Goal: Task Accomplishment & Management: Use online tool/utility

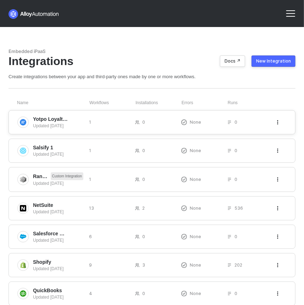
click at [278, 120] on icon "icon-threedots" at bounding box center [278, 122] width 1 height 4
click at [263, 139] on div "Delete" at bounding box center [240, 136] width 70 height 7
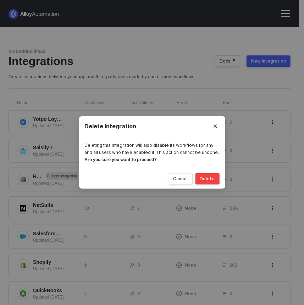
click at [210, 175] on button "Delete" at bounding box center [208, 178] width 24 height 11
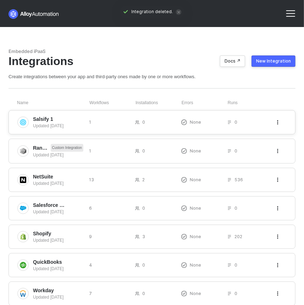
click at [277, 121] on icon "icon-threedots" at bounding box center [278, 122] width 4 height 4
click at [262, 137] on div "Delete" at bounding box center [240, 136] width 70 height 7
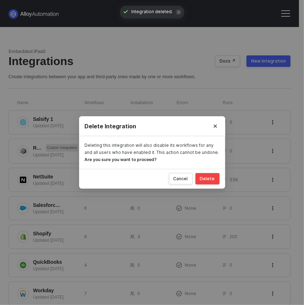
click at [206, 181] on div "Delete" at bounding box center [207, 179] width 15 height 6
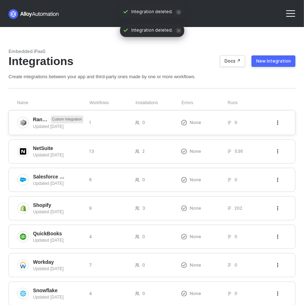
click at [278, 124] on icon "icon-threedots" at bounding box center [278, 122] width 1 height 4
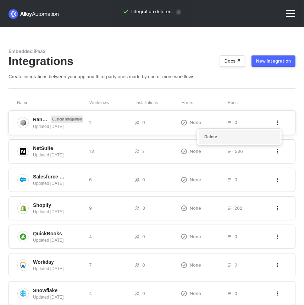
click at [263, 139] on div "Delete" at bounding box center [240, 137] width 70 height 7
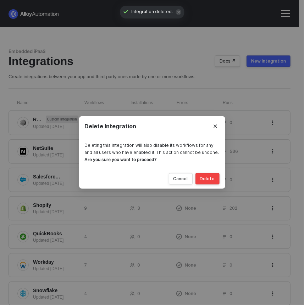
click at [212, 178] on div "Delete" at bounding box center [207, 179] width 15 height 6
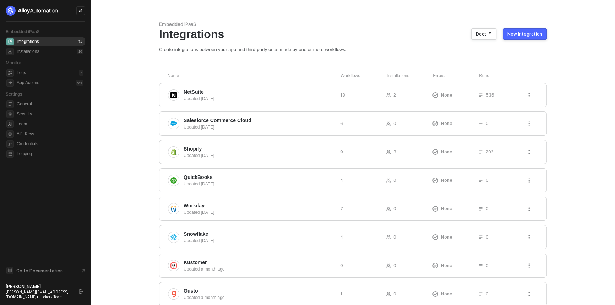
click at [528, 36] on div "New Integration" at bounding box center [524, 34] width 35 height 6
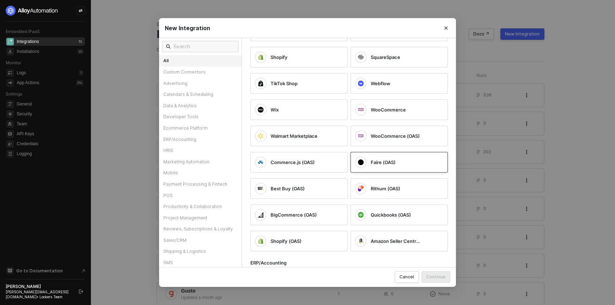
click at [363, 162] on div at bounding box center [360, 162] width 11 height 11
click at [438, 271] on div "Cancel Continue" at bounding box center [307, 277] width 297 height 20
click at [438, 273] on button "Continue" at bounding box center [436, 276] width 29 height 11
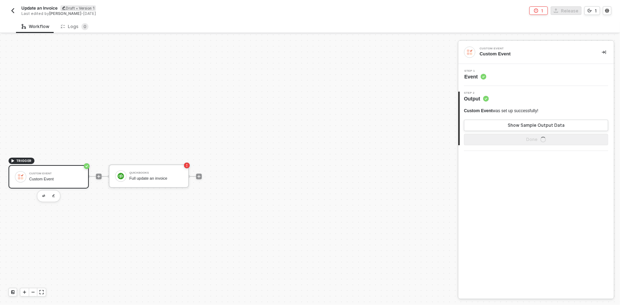
scroll to position [13, 0]
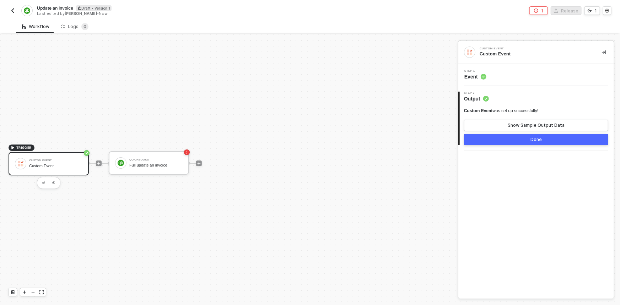
click at [12, 13] on button "button" at bounding box center [13, 10] width 9 height 9
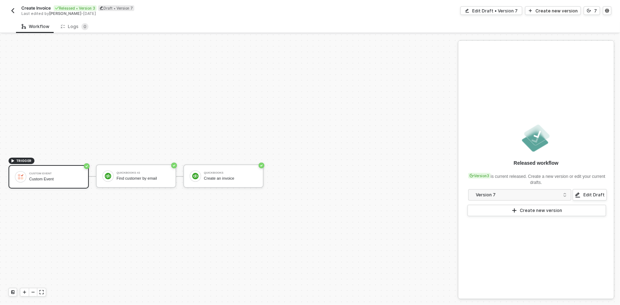
scroll to position [13, 0]
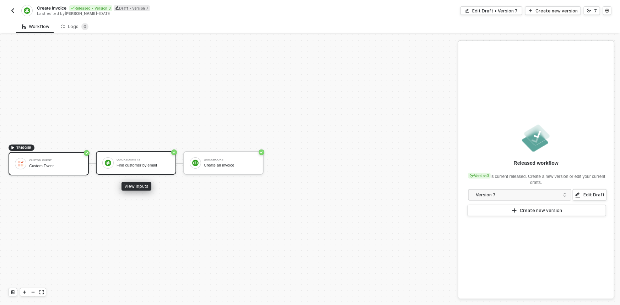
click at [132, 163] on div "Find customer by email" at bounding box center [142, 165] width 53 height 5
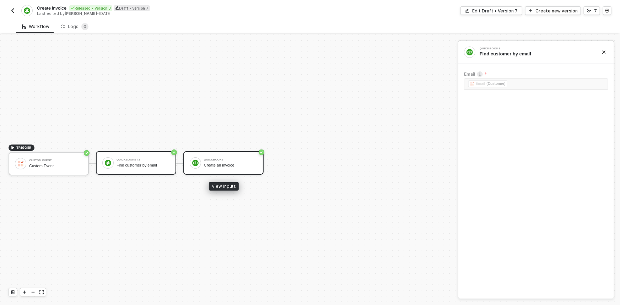
click at [223, 170] on div "QuickBooks Create an invoice" at bounding box center [223, 162] width 80 height 23
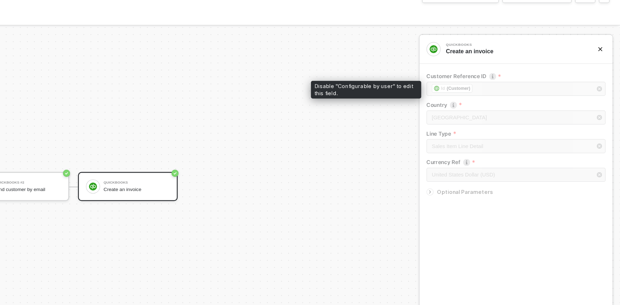
scroll to position [0, 0]
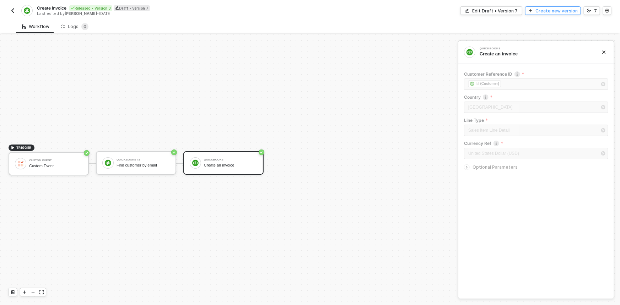
click at [539, 12] on div "Create new version" at bounding box center [556, 11] width 42 height 6
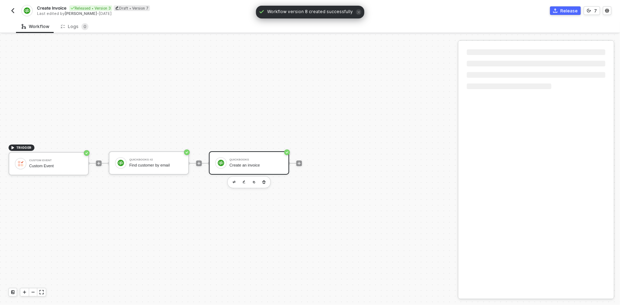
click at [226, 165] on div at bounding box center [220, 162] width 11 height 11
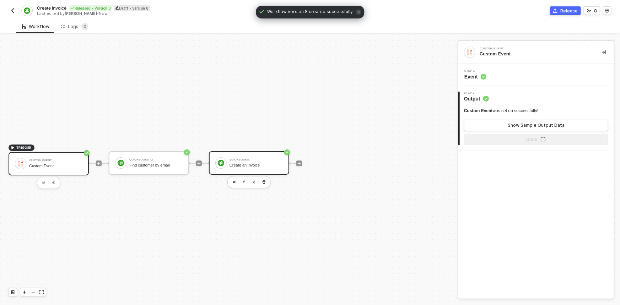
click at [272, 163] on div "Create an invoice" at bounding box center [255, 165] width 53 height 5
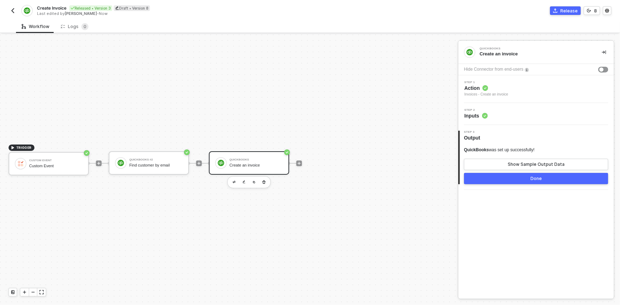
click at [537, 87] on div "Step 1 Action Invoices - Create an invoice" at bounding box center [537, 89] width 154 height 16
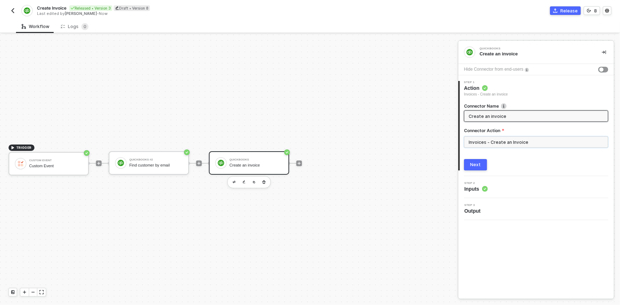
click at [522, 141] on input "Invoices - Create an Invoice" at bounding box center [536, 141] width 144 height 11
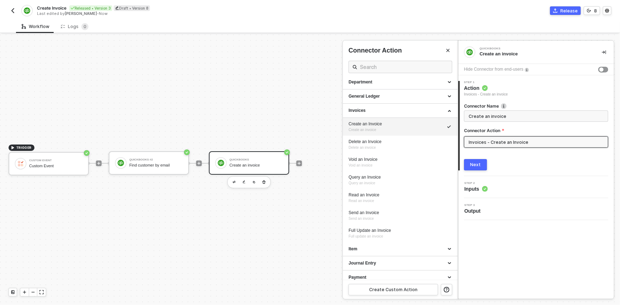
scroll to position [103, 0]
click at [512, 183] on div "Step 2 Inputs" at bounding box center [537, 187] width 154 height 11
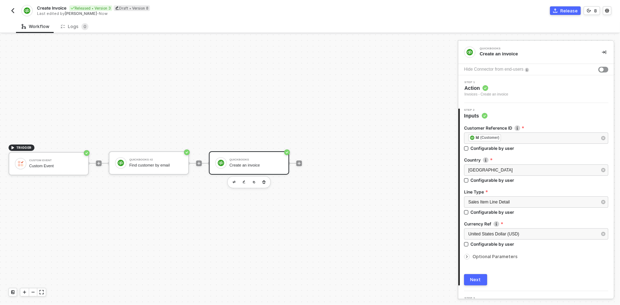
scroll to position [14, 0]
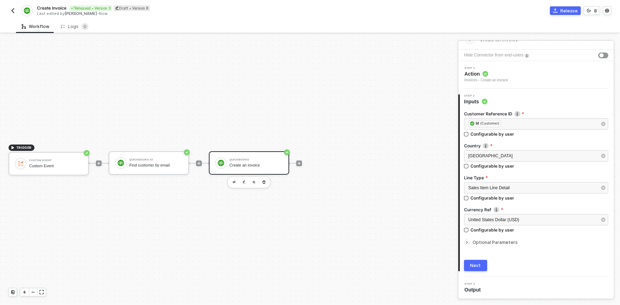
click at [503, 241] on span "Optional Parameters" at bounding box center [494, 242] width 45 height 5
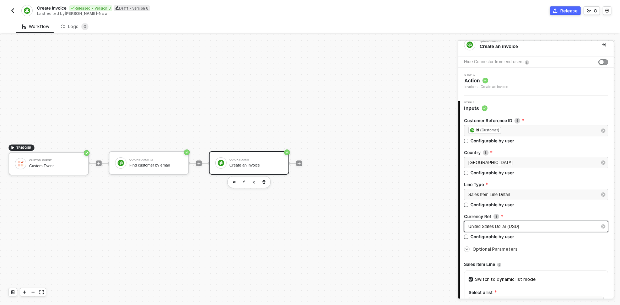
scroll to position [7, 0]
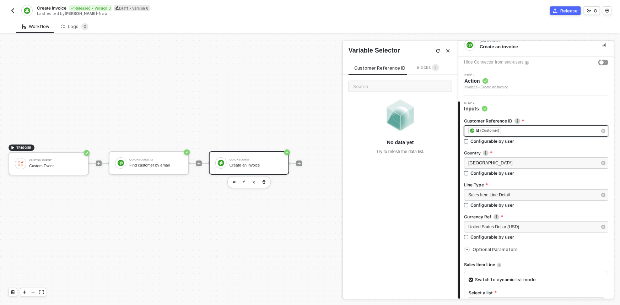
click at [518, 131] on div "﻿ ﻿ Id (Customer) ﻿" at bounding box center [532, 131] width 129 height 8
click at [420, 72] on div "Customer Reference ID Blocks 3" at bounding box center [396, 69] width 96 height 11
click at [423, 66] on span "Blocks 3" at bounding box center [428, 67] width 22 height 5
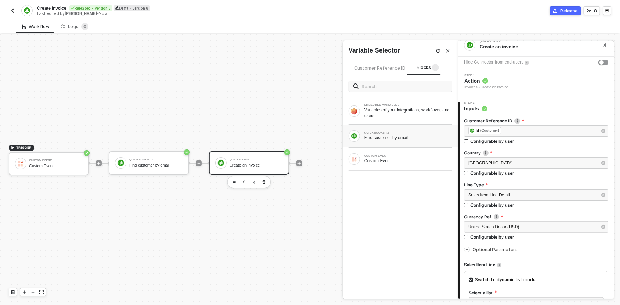
click at [397, 135] on div "Find customer by email" at bounding box center [408, 138] width 88 height 6
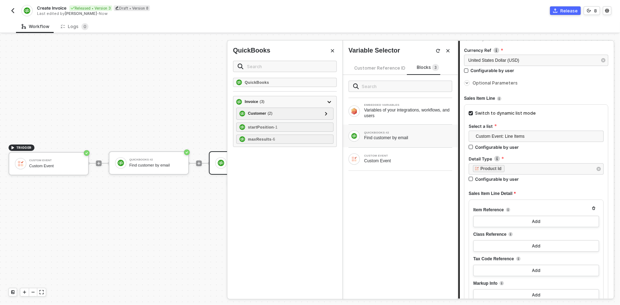
scroll to position [235, 0]
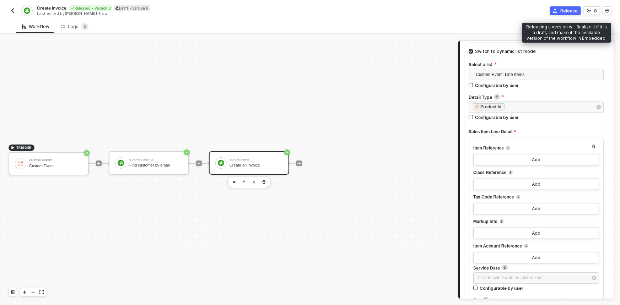
click at [557, 14] on button "Release" at bounding box center [565, 10] width 31 height 9
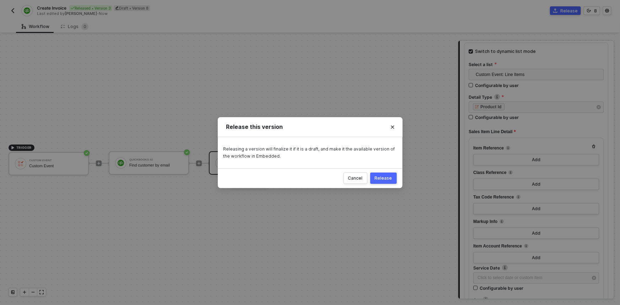
click at [387, 176] on div "Release" at bounding box center [383, 178] width 17 height 6
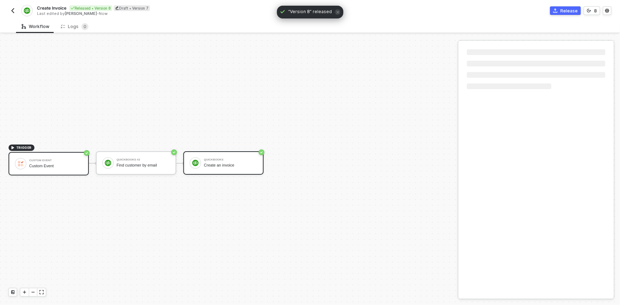
click at [49, 162] on div "Custom Event Custom Event" at bounding box center [55, 163] width 53 height 13
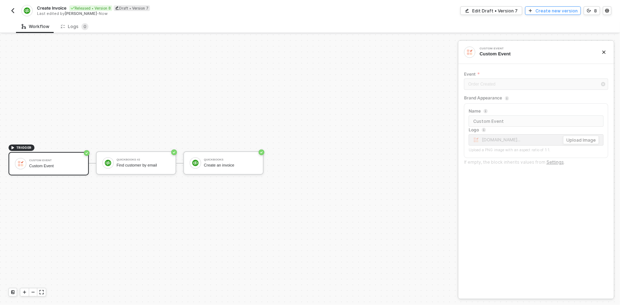
click at [544, 12] on div "Create new version" at bounding box center [556, 11] width 42 height 6
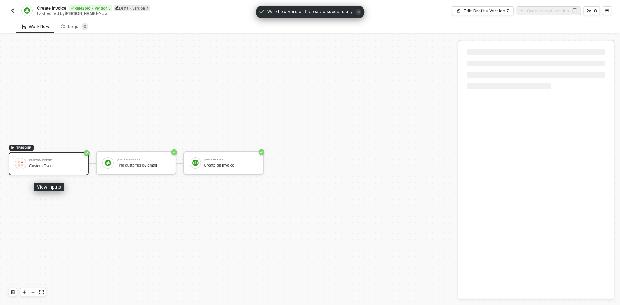
click at [52, 167] on div "Custom Event" at bounding box center [55, 166] width 53 height 5
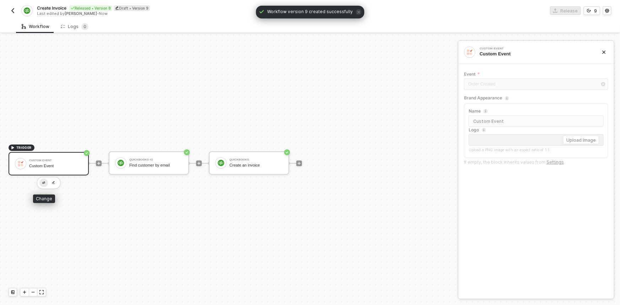
click at [43, 180] on button "button" at bounding box center [43, 183] width 9 height 9
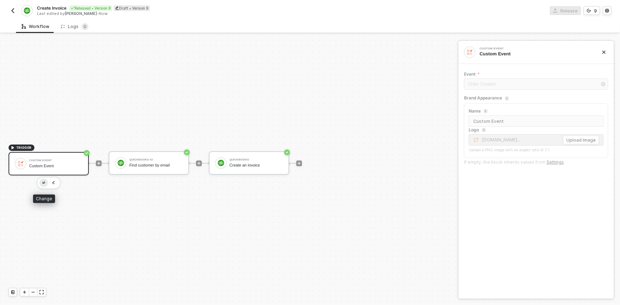
click at [43, 180] on button "button" at bounding box center [43, 183] width 9 height 9
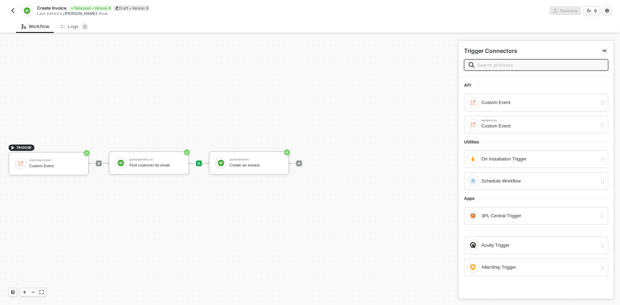
click at [200, 163] on icon "icon-play" at bounding box center [199, 163] width 4 height 4
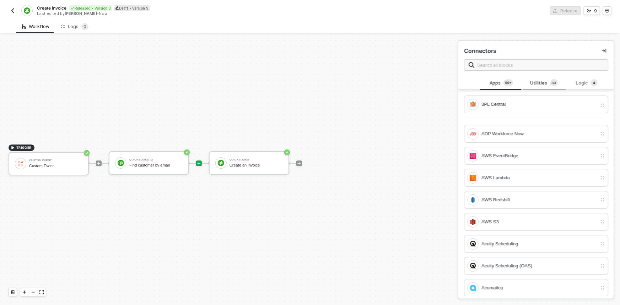
click at [549, 88] on div "Utilities 3 3" at bounding box center [543, 82] width 43 height 13
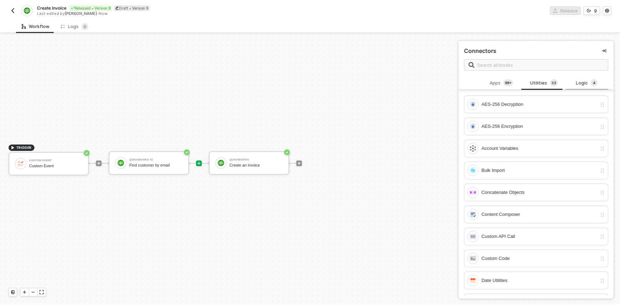
click at [590, 82] on sup "4" at bounding box center [593, 82] width 7 height 7
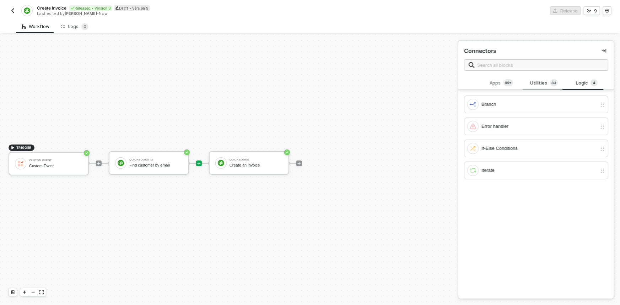
click at [537, 80] on div "Utilities 3 3" at bounding box center [543, 83] width 31 height 8
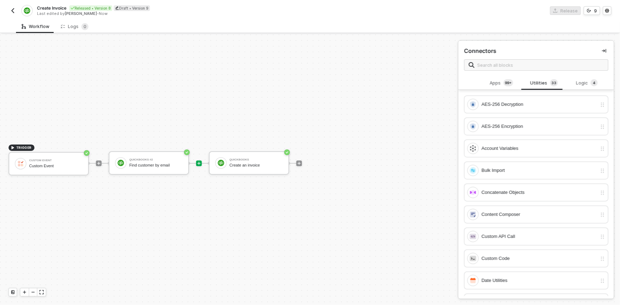
click at [16, 12] on button "button" at bounding box center [13, 10] width 9 height 9
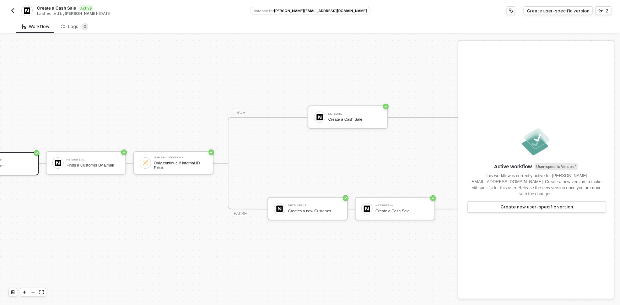
scroll to position [18, 50]
click at [11, 8] on img "button" at bounding box center [13, 11] width 6 height 6
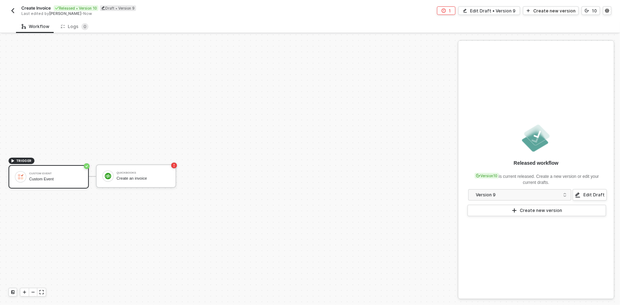
scroll to position [13, 0]
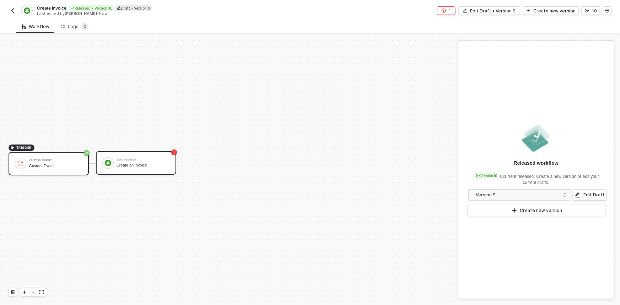
click at [145, 167] on div "Create an invoice" at bounding box center [142, 165] width 53 height 5
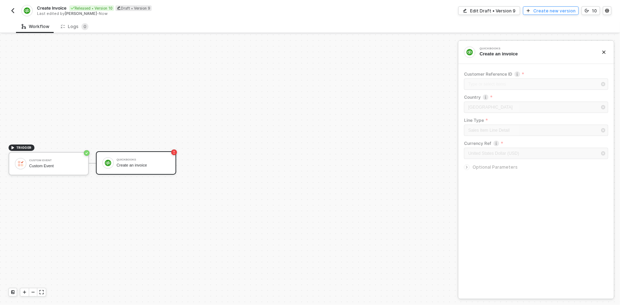
click at [560, 10] on div "Create new version" at bounding box center [554, 11] width 42 height 6
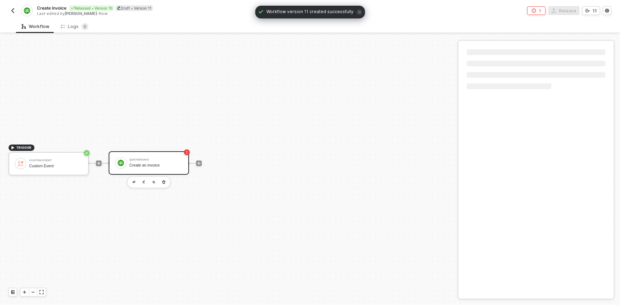
click at [163, 163] on div "Create an invoice" at bounding box center [155, 165] width 53 height 5
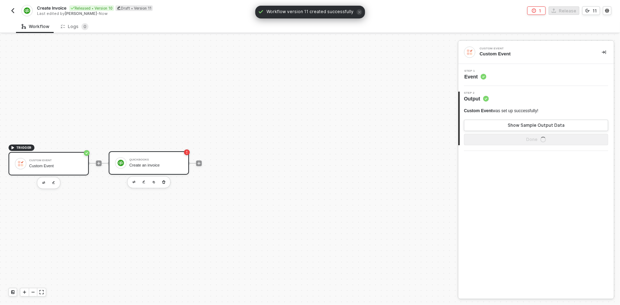
click at [146, 158] on div "QuickBooks" at bounding box center [155, 159] width 53 height 3
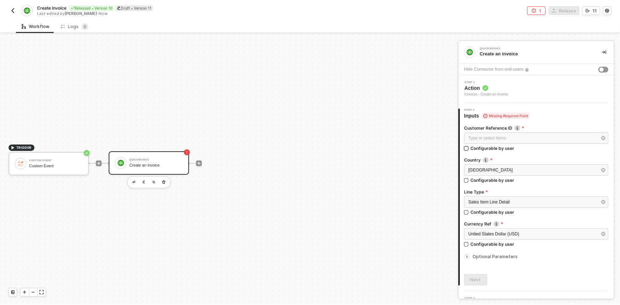
click at [477, 148] on div "Configurable by user" at bounding box center [492, 148] width 44 height 6
click at [469, 148] on input "Configurable by user" at bounding box center [466, 148] width 5 height 5
checkbox input "true"
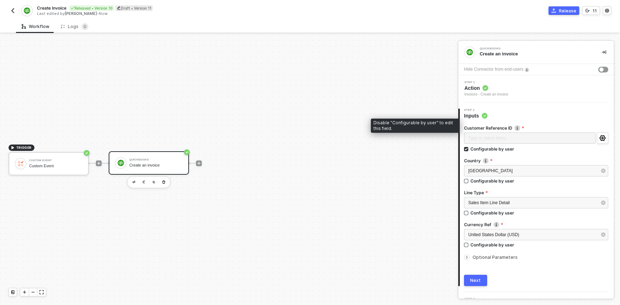
scroll to position [15, 0]
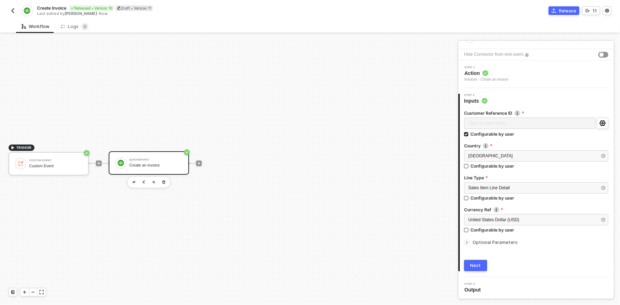
click at [482, 262] on button "Next" at bounding box center [475, 265] width 23 height 11
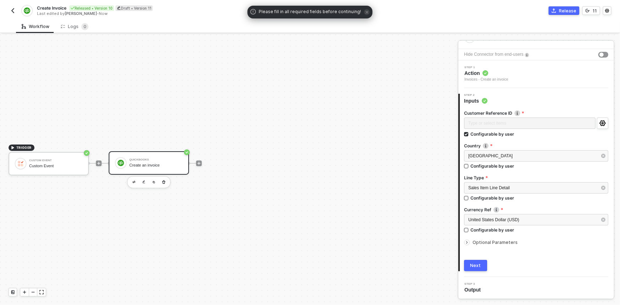
click at [478, 241] on span "Optional Parameters" at bounding box center [494, 242] width 45 height 5
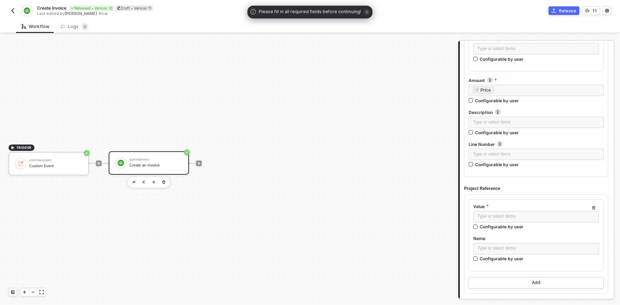
scroll to position [592, 0]
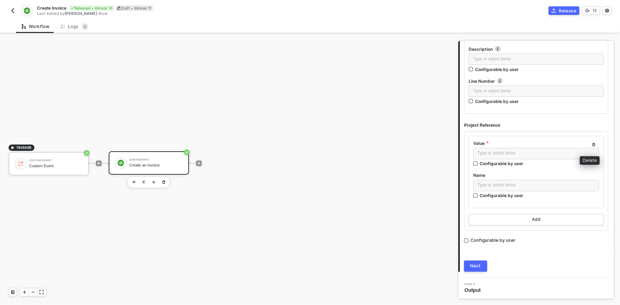
click at [591, 143] on icon "button" at bounding box center [593, 145] width 4 height 4
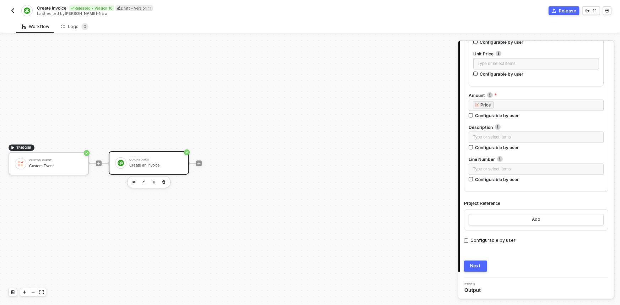
click at [478, 264] on div "Next" at bounding box center [475, 267] width 11 height 6
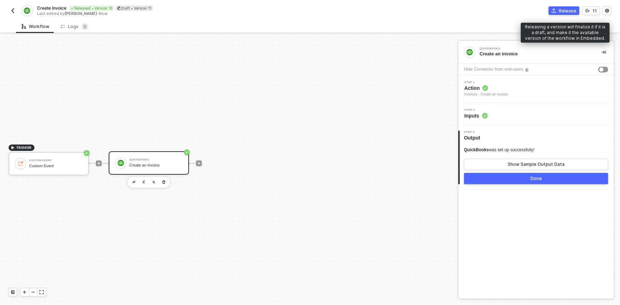
click at [566, 9] on div "Release" at bounding box center [567, 11] width 17 height 6
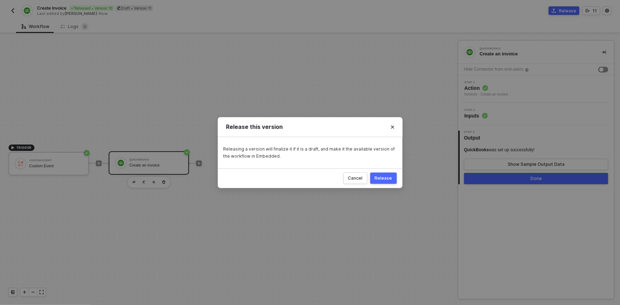
click at [385, 181] on button "Release" at bounding box center [383, 178] width 27 height 11
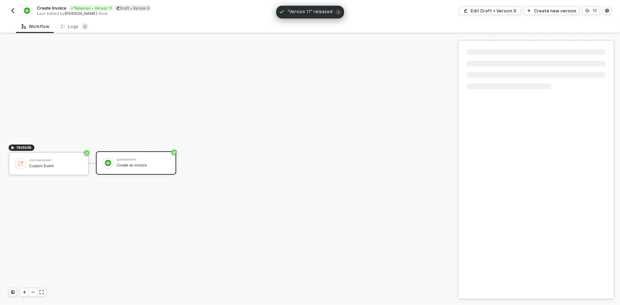
click at [14, 11] on img "button" at bounding box center [13, 11] width 6 height 6
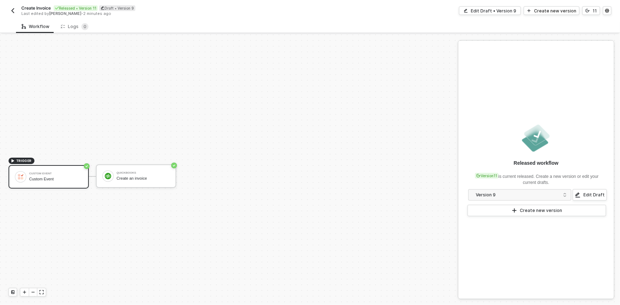
scroll to position [13, 0]
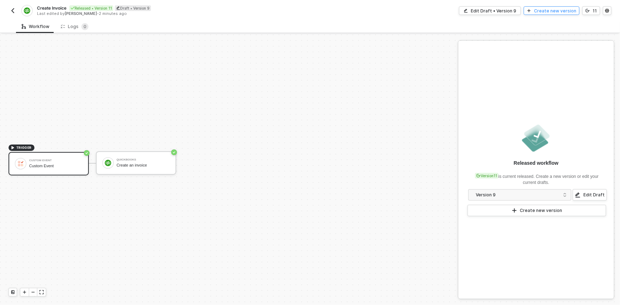
click at [550, 10] on div "Create new version" at bounding box center [555, 11] width 42 height 6
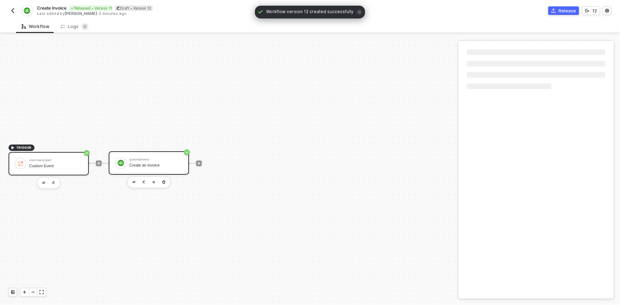
click at [152, 157] on div "QuickBooks Create an invoice" at bounding box center [155, 162] width 53 height 13
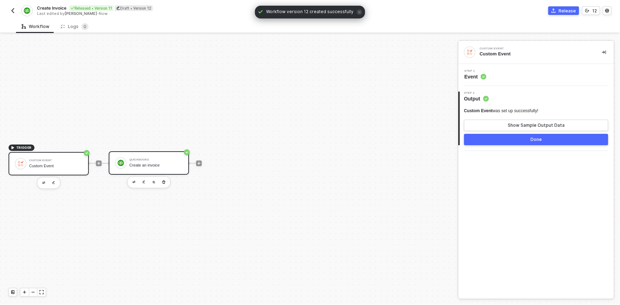
click at [152, 157] on div "QuickBooks Create an invoice" at bounding box center [155, 162] width 53 height 13
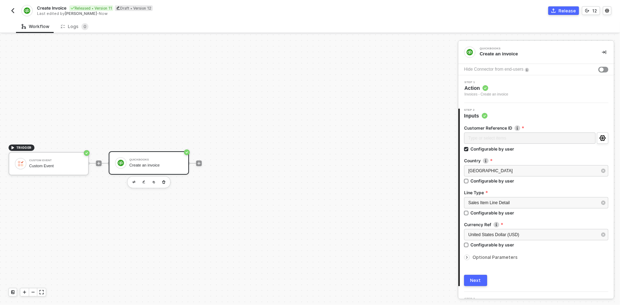
click at [505, 258] on span "Optional Parameters" at bounding box center [494, 257] width 45 height 5
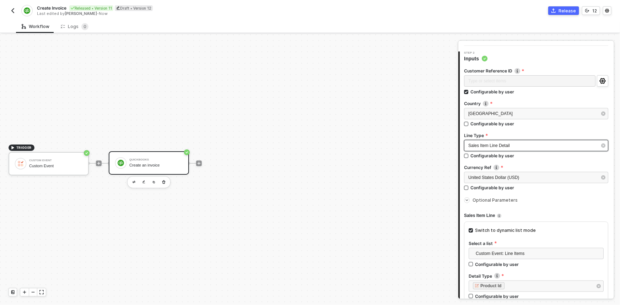
scroll to position [57, 0]
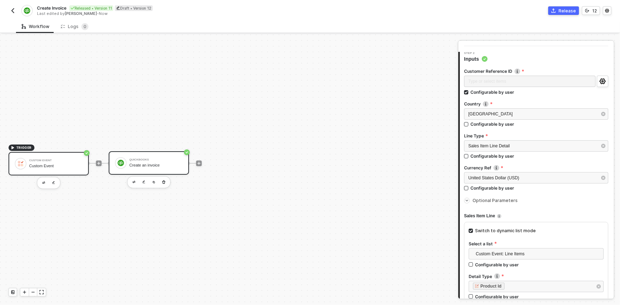
click at [51, 163] on div "Custom Event Custom Event" at bounding box center [55, 163] width 53 height 13
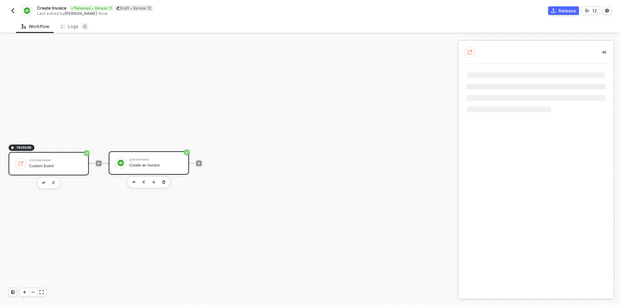
scroll to position [0, 0]
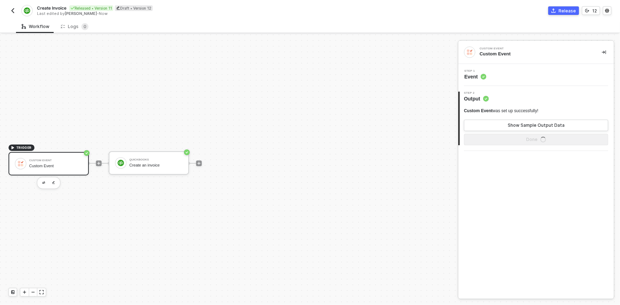
click at [519, 77] on div "Step 1 Event" at bounding box center [537, 75] width 154 height 11
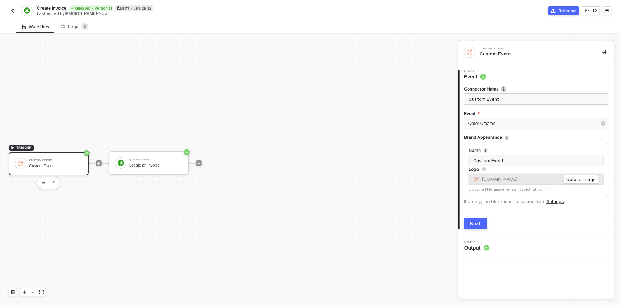
click at [508, 99] on input "Custom Event" at bounding box center [536, 98] width 144 height 11
click at [508, 119] on div "Order Created" at bounding box center [536, 123] width 144 height 11
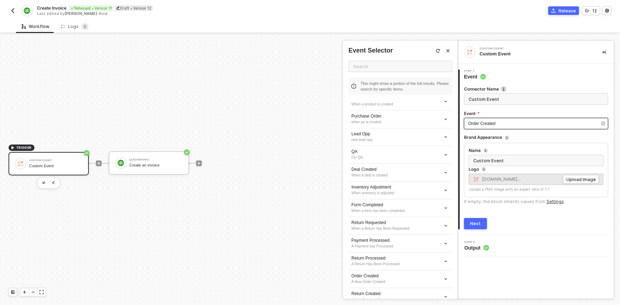
scroll to position [800, 0]
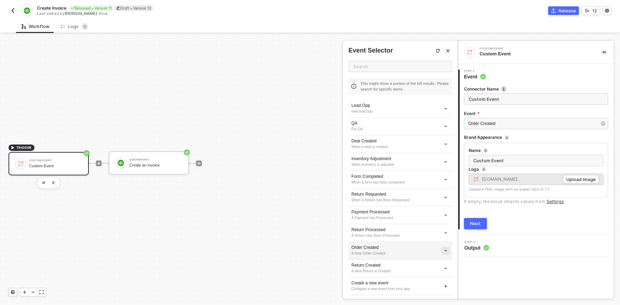
click at [444, 249] on icon "icon-arrow-down-small" at bounding box center [446, 251] width 4 height 4
click at [423, 261] on span "Edit" at bounding box center [415, 261] width 47 height 6
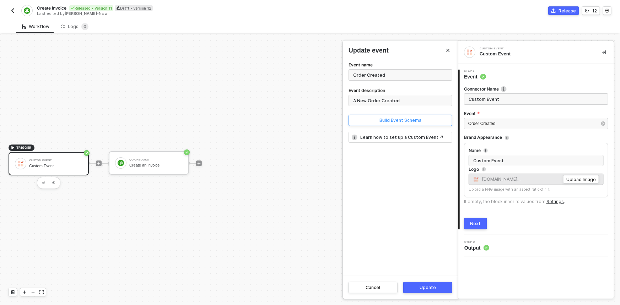
click at [394, 120] on div "Build Event Schema" at bounding box center [400, 121] width 42 height 6
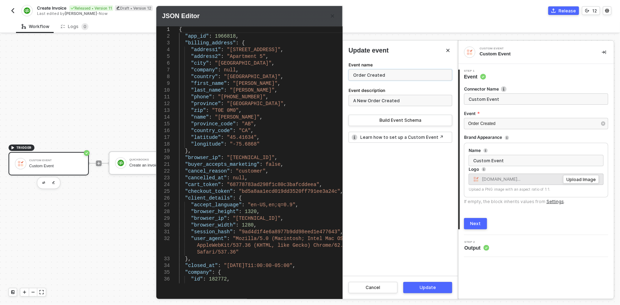
click at [388, 75] on input "Order Created" at bounding box center [400, 74] width 104 height 11
click at [360, 76] on input "Order Created" at bounding box center [400, 74] width 104 height 11
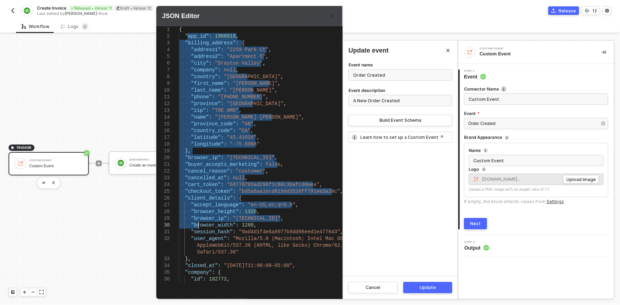
type textarea "{ "app_id": 1966818, "billing_address": { "address1": "2259 Park Ct", "address2…"
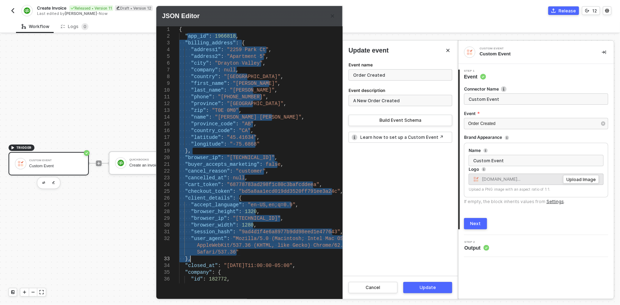
drag, startPoint x: 188, startPoint y: 36, endPoint x: 202, endPoint y: 259, distance: 222.8
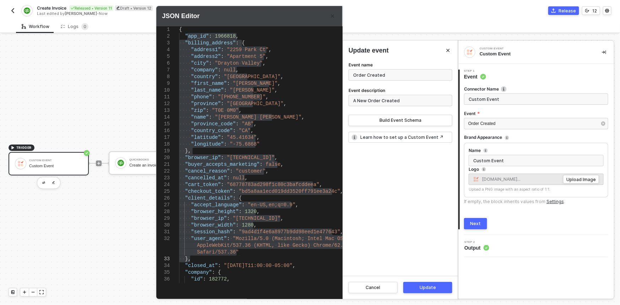
click at [422, 288] on div "Update" at bounding box center [427, 288] width 16 height 6
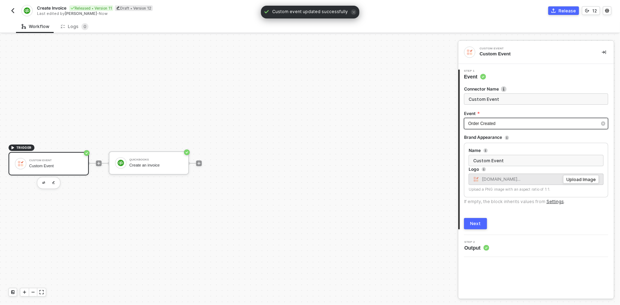
click at [535, 124] on div "Order Created" at bounding box center [532, 123] width 129 height 7
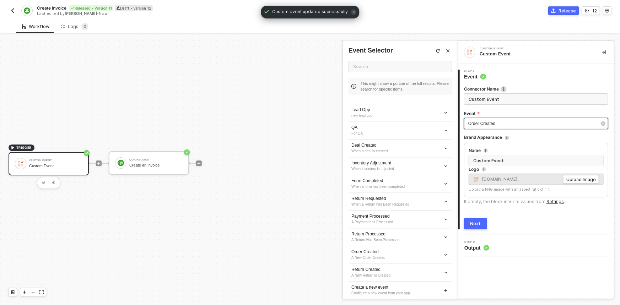
scroll to position [800, 0]
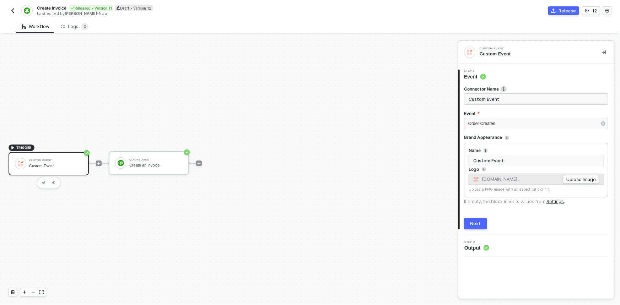
click at [482, 222] on button "Next" at bounding box center [475, 223] width 23 height 11
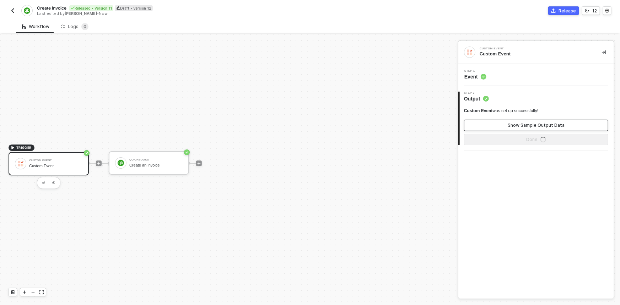
click at [502, 124] on button "Show Sample Output Data" at bounding box center [536, 125] width 144 height 11
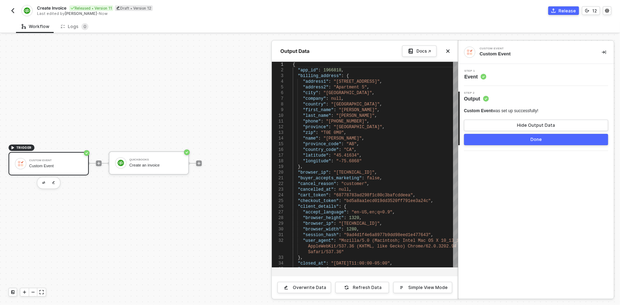
click at [165, 162] on div at bounding box center [310, 169] width 620 height 271
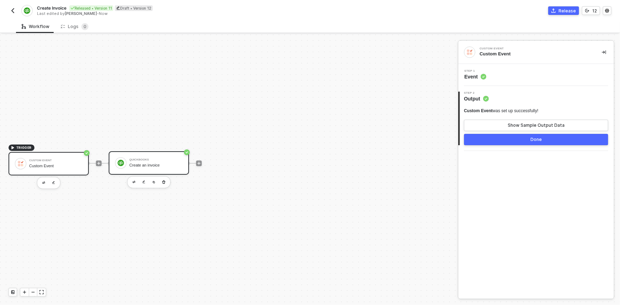
click at [165, 162] on div "QuickBooks Create an invoice" at bounding box center [155, 162] width 53 height 13
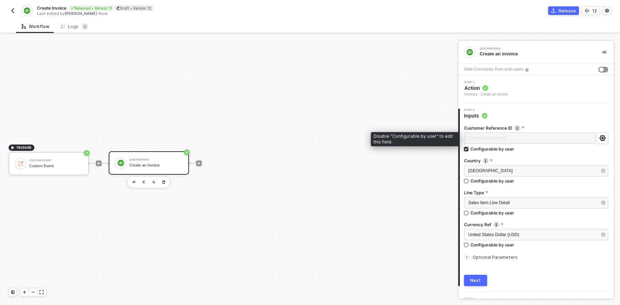
click at [467, 148] on input "Configurable by user" at bounding box center [466, 149] width 5 height 5
checkbox input "false"
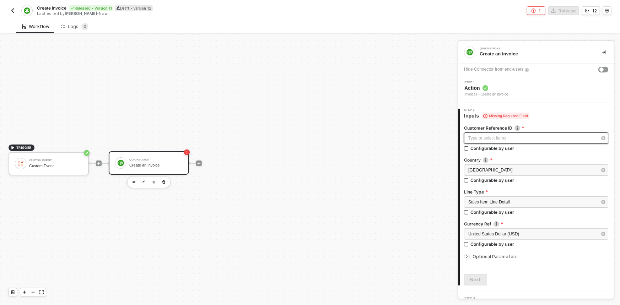
click at [471, 141] on div "Type or select items ﻿" at bounding box center [532, 138] width 129 height 7
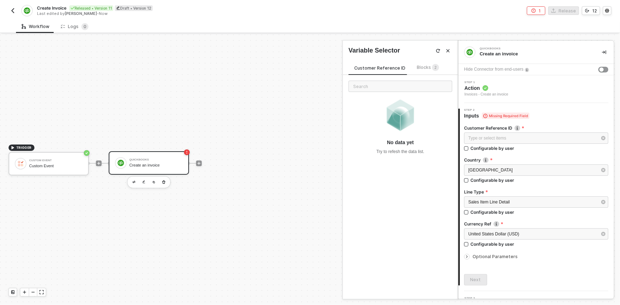
click at [421, 71] on div "Blocks 2" at bounding box center [428, 68] width 22 height 8
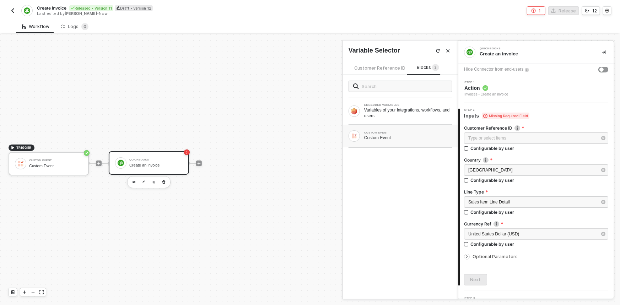
click at [387, 144] on div "CUSTOM EVENT Custom Event" at bounding box center [400, 136] width 115 height 23
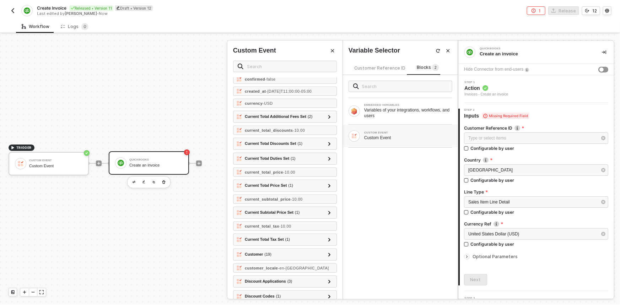
scroll to position [177, 0]
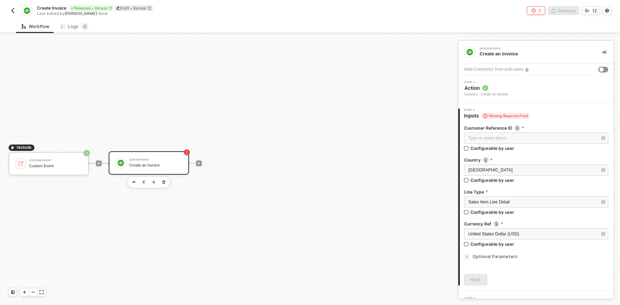
click at [504, 87] on span "Action" at bounding box center [486, 88] width 44 height 7
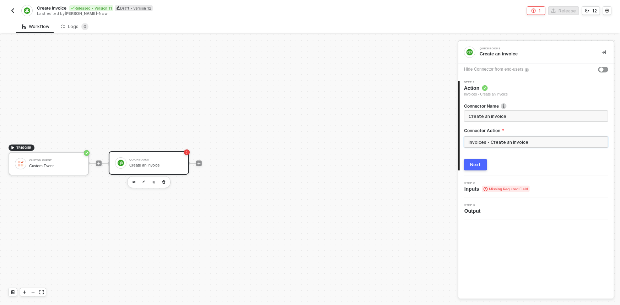
click at [500, 141] on input "Invoices - Create an Invoice" at bounding box center [536, 141] width 144 height 11
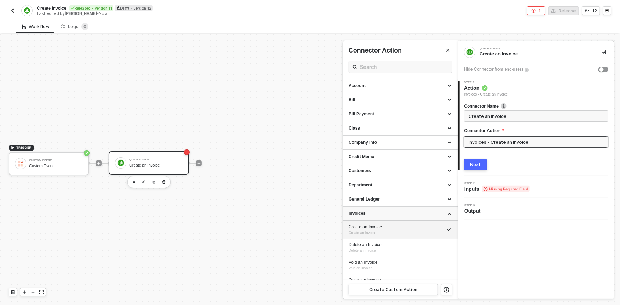
scroll to position [164, 0]
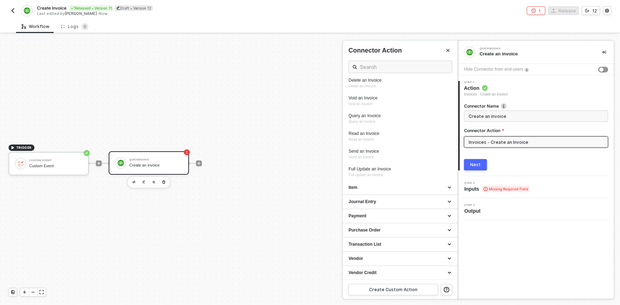
click at [382, 207] on div "Journal Entry" at bounding box center [400, 202] width 115 height 14
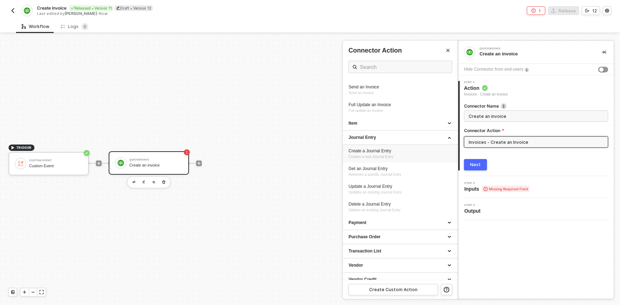
scroll to position [229, 0]
click at [12, 12] on img "button" at bounding box center [13, 11] width 6 height 6
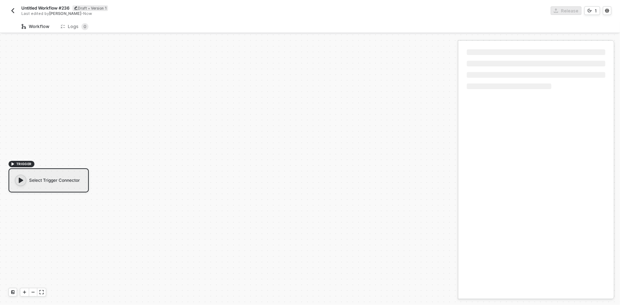
scroll to position [13, 0]
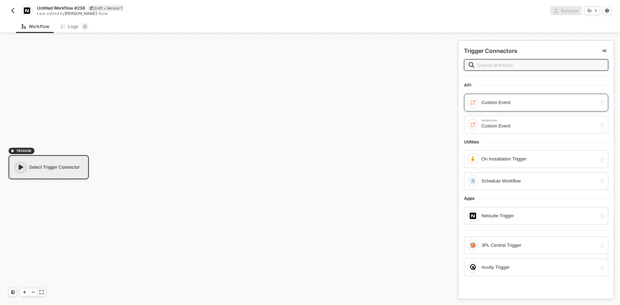
click at [504, 106] on div "Custom Event" at bounding box center [538, 103] width 115 height 8
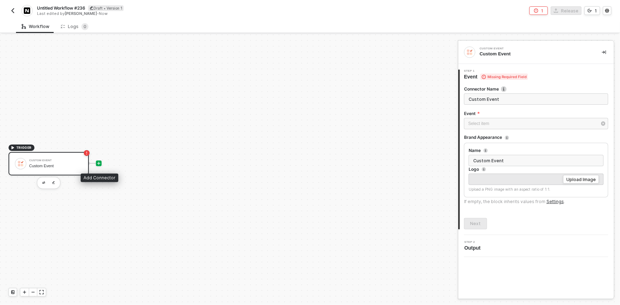
click at [99, 163] on icon "icon-play" at bounding box center [98, 163] width 3 height 3
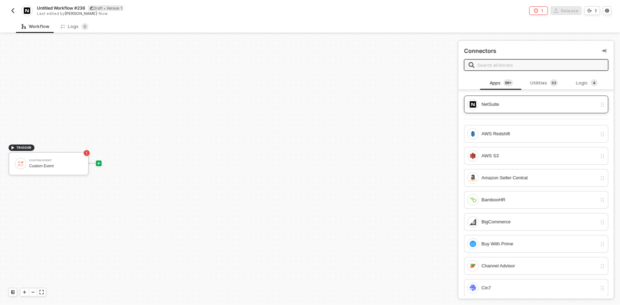
click at [519, 103] on div "NetSuite" at bounding box center [538, 105] width 115 height 8
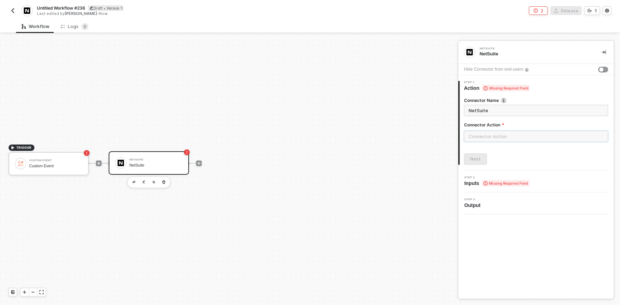
click at [508, 137] on input "text" at bounding box center [536, 136] width 144 height 11
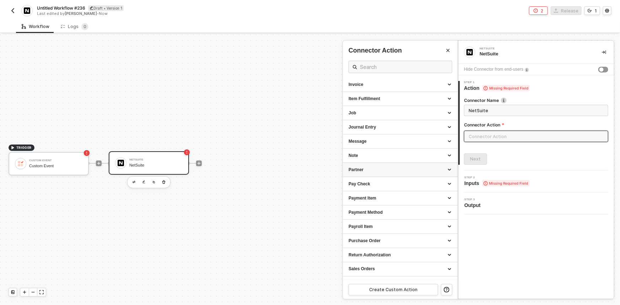
scroll to position [594, 0]
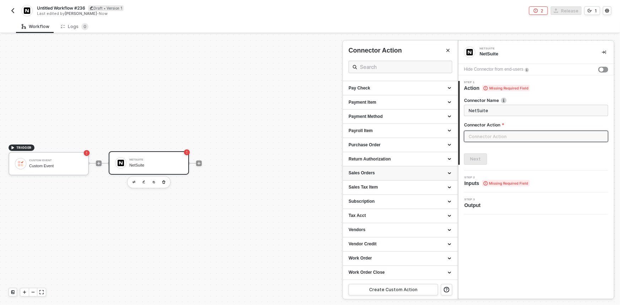
click at [384, 172] on div "Sales Orders" at bounding box center [399, 173] width 103 height 6
click at [394, 210] on div "Create a new Sales Order Creates a new Sales Order" at bounding box center [399, 208] width 103 height 12
type input "Creates a new Sales Order"
type input "Sales Orders - Create a new Sales Order"
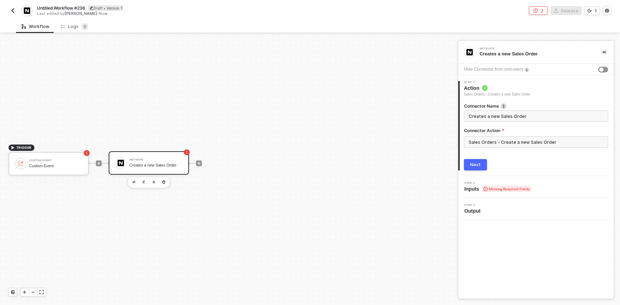
click at [474, 160] on button "Next" at bounding box center [475, 164] width 23 height 11
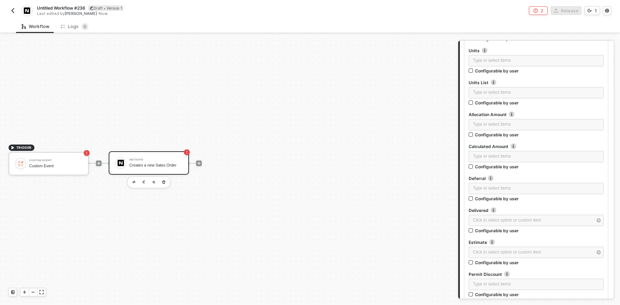
scroll to position [4307, 0]
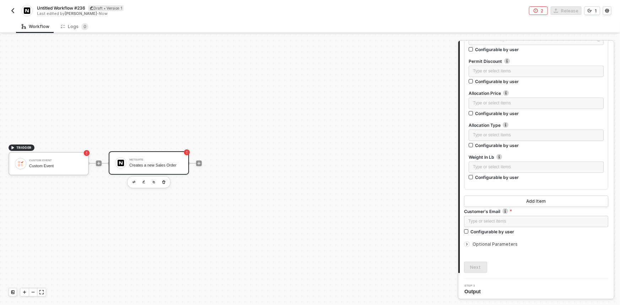
click at [502, 244] on span "Optional Parameters" at bounding box center [494, 243] width 45 height 5
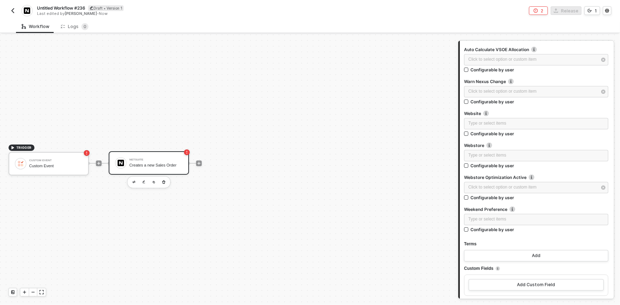
scroll to position [15953, 0]
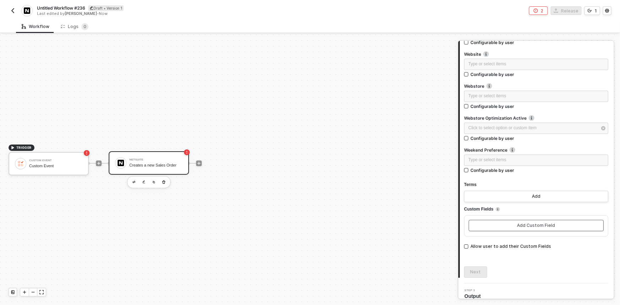
click at [523, 223] on div "Add Custom Field" at bounding box center [536, 226] width 38 height 6
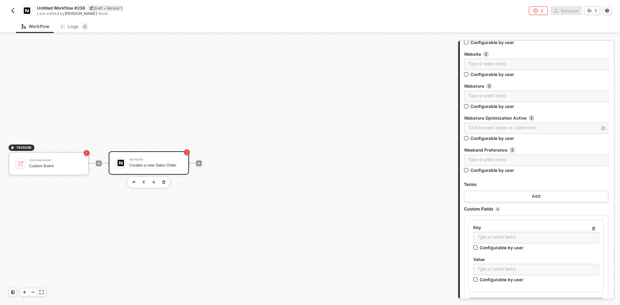
scroll to position [16031, 0]
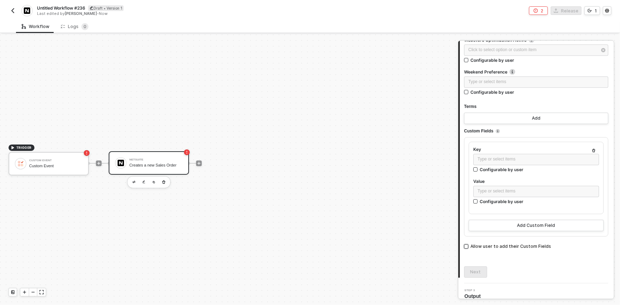
click at [495, 243] on div "Allow user to add their Custom Fields" at bounding box center [510, 246] width 81 height 7
click at [468, 244] on input "Allow user to add their Custom Fields" at bounding box center [466, 246] width 4 height 4
checkbox input "true"
click at [11, 11] on img "button" at bounding box center [13, 11] width 6 height 6
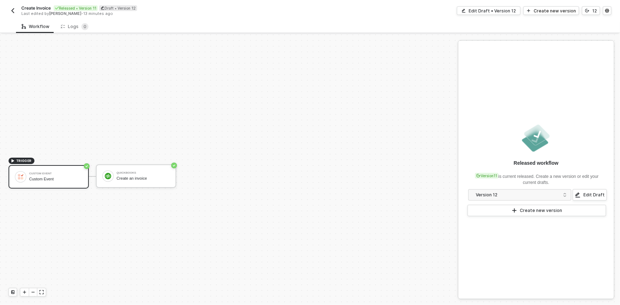
scroll to position [13, 0]
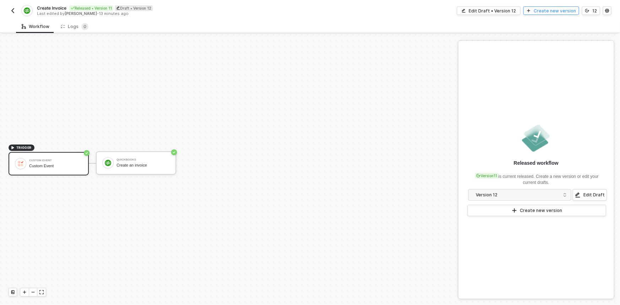
click at [561, 12] on div "Create new version" at bounding box center [554, 11] width 42 height 6
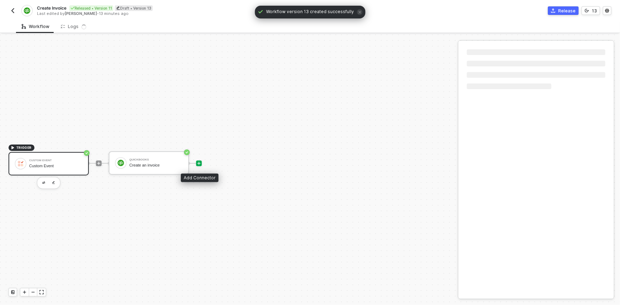
click at [199, 163] on icon "icon-play" at bounding box center [199, 163] width 4 height 4
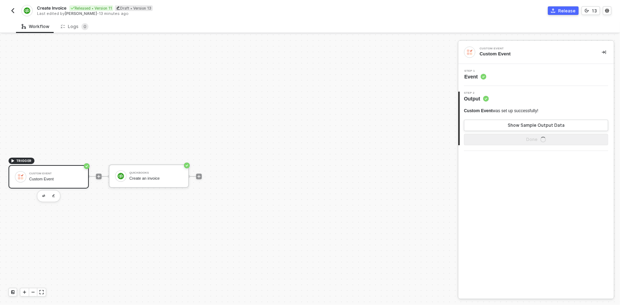
scroll to position [13, 0]
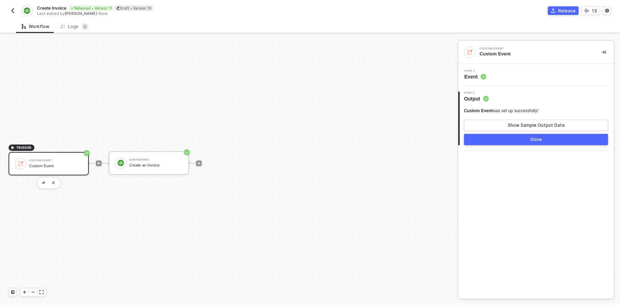
drag, startPoint x: 391, startPoint y: 121, endPoint x: 309, endPoint y: 139, distance: 83.9
click at [322, 137] on div "TRIGGER Custom Event Custom Event QuickBooks Create an invoice" at bounding box center [227, 163] width 454 height 284
click at [197, 162] on icon "icon-play" at bounding box center [199, 163] width 4 height 4
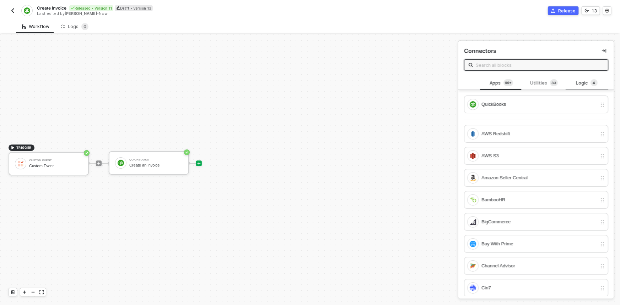
click at [582, 83] on div "Logic 4" at bounding box center [586, 83] width 31 height 8
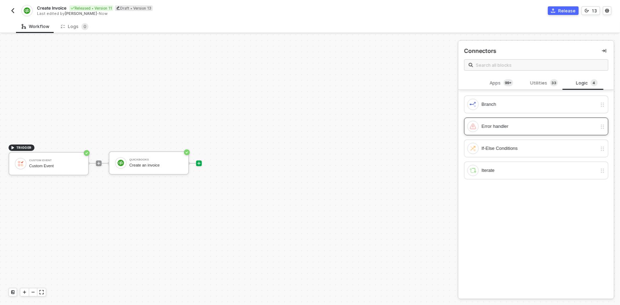
click at [557, 124] on div "Error handler" at bounding box center [538, 127] width 115 height 8
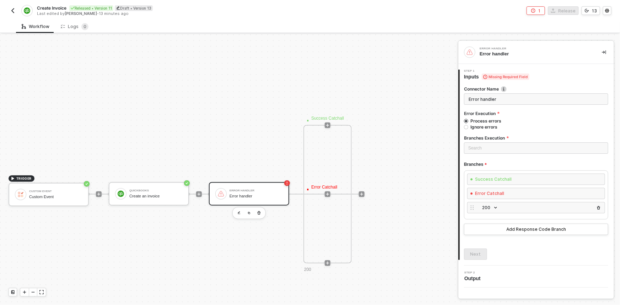
scroll to position [259, 0]
